Goal: Find specific page/section: Find specific page/section

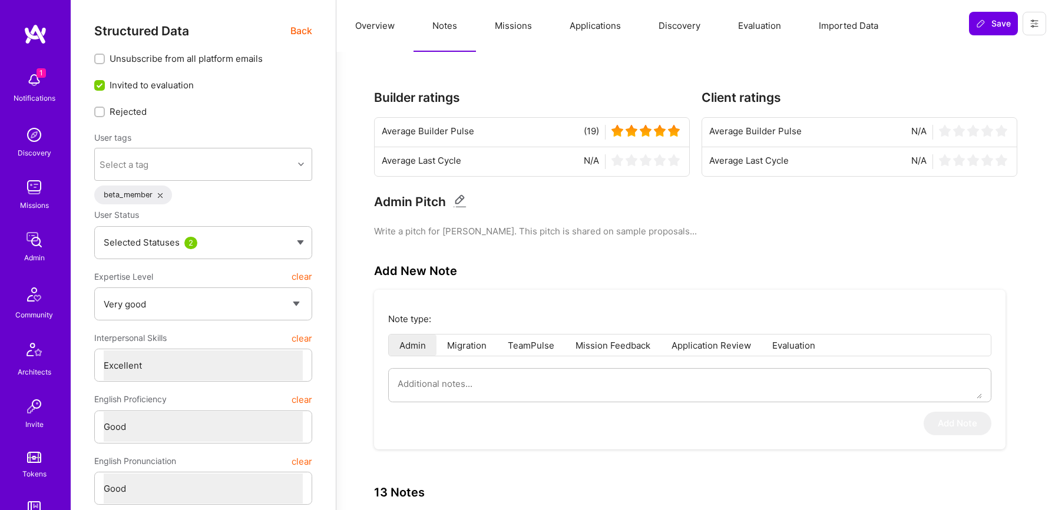
select select "5"
select select "7"
select select "6"
select select "CZ"
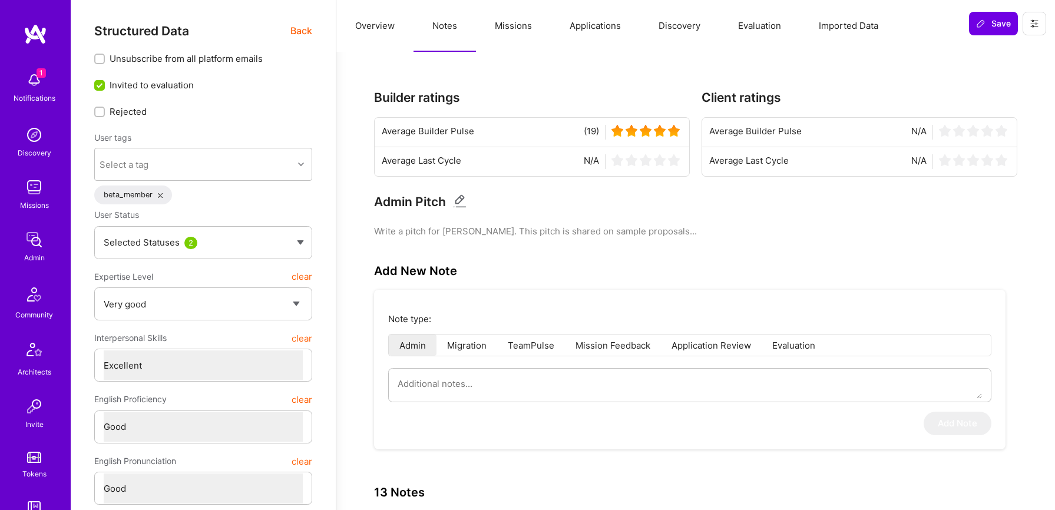
select select "Right Now"
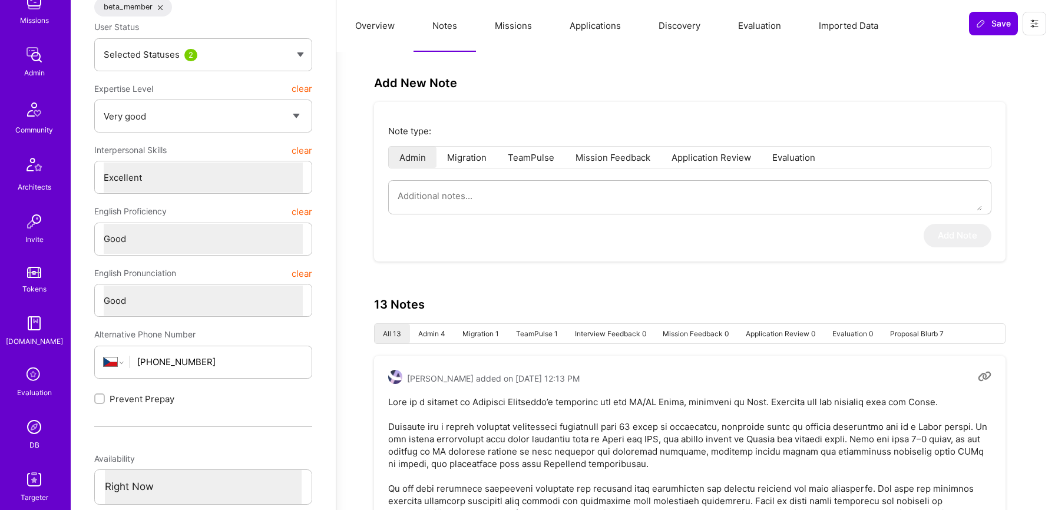
scroll to position [208, 0]
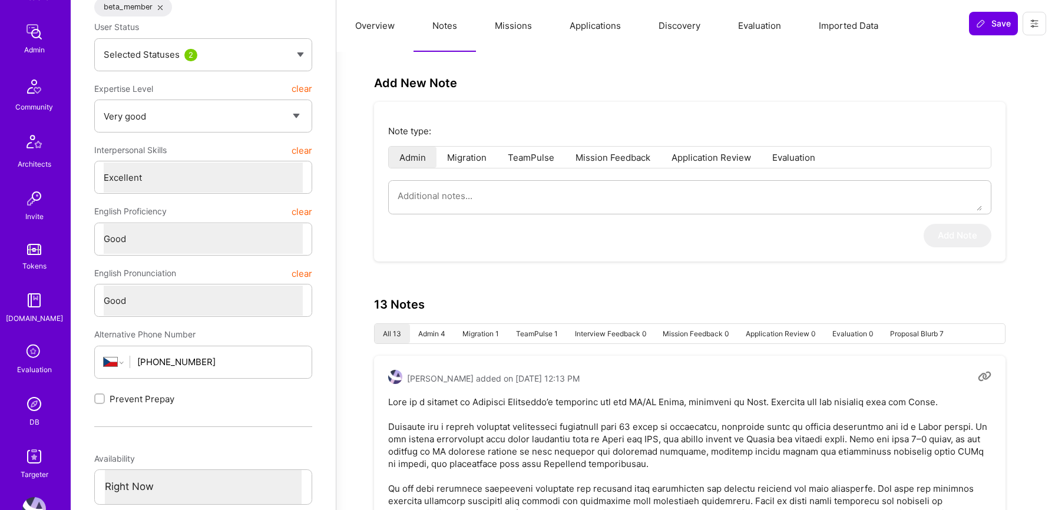
click at [38, 401] on img at bounding box center [34, 404] width 24 height 24
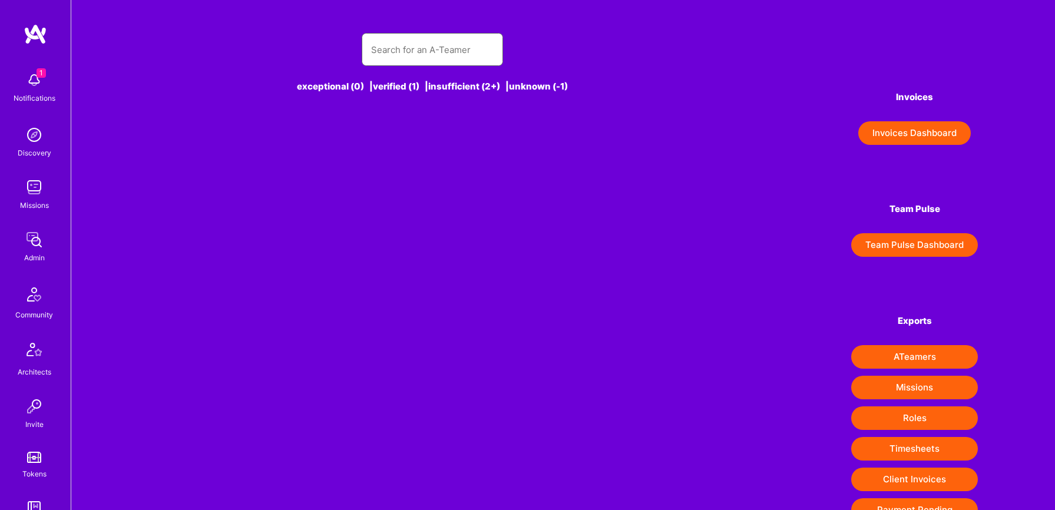
click at [378, 47] on input "text" at bounding box center [432, 50] width 123 height 30
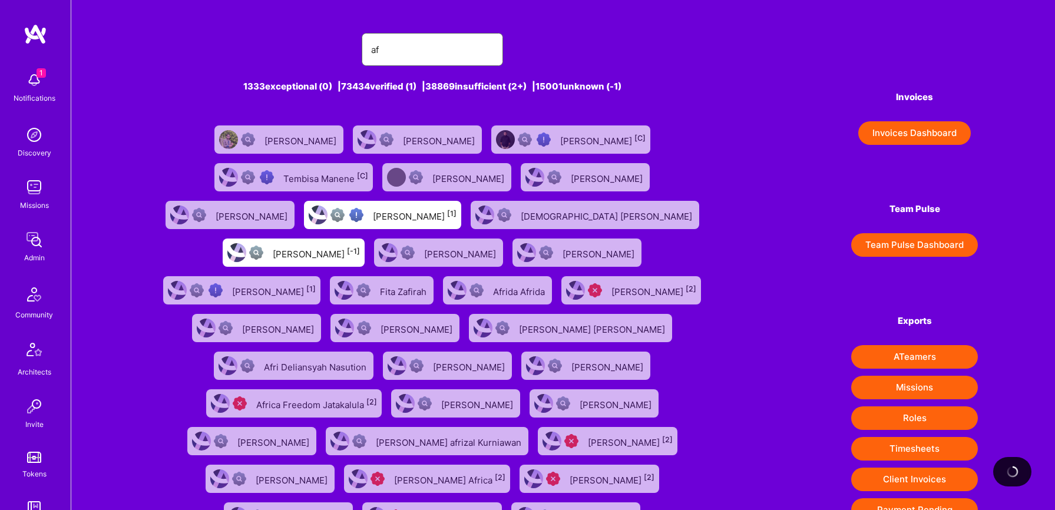
type input "a"
